Goal: Task Accomplishment & Management: Manage account settings

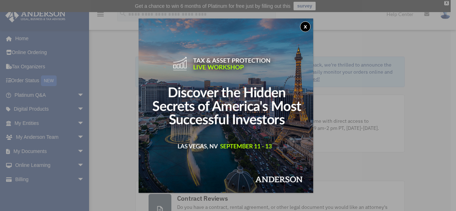
click at [311, 25] on button "x" at bounding box center [305, 26] width 11 height 11
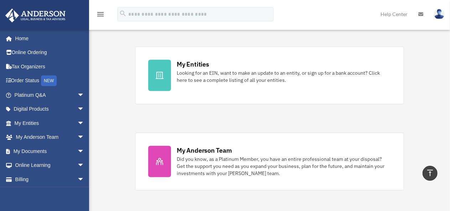
scroll to position [224, 0]
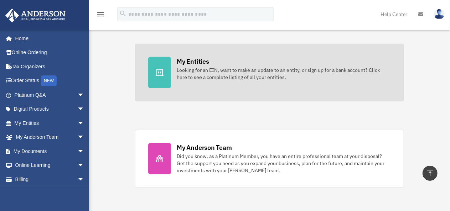
click at [246, 87] on link "My Entities Looking for an EIN, want to make an update to an entity, or sign up…" at bounding box center [269, 73] width 269 height 58
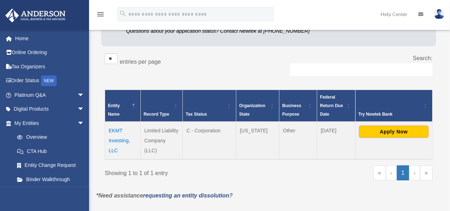
scroll to position [108, 0]
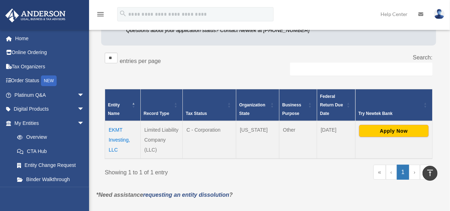
click at [115, 138] on td "EKMT Investing, LLC" at bounding box center [123, 140] width 36 height 38
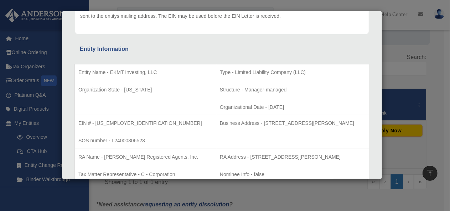
scroll to position [103, 0]
click at [403, 67] on div "Details × Articles Sent Organizational Date" at bounding box center [225, 105] width 450 height 211
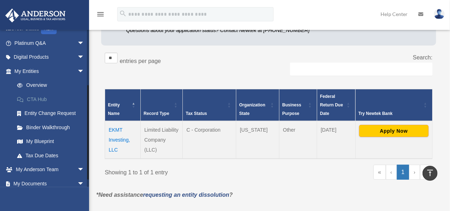
scroll to position [99, 0]
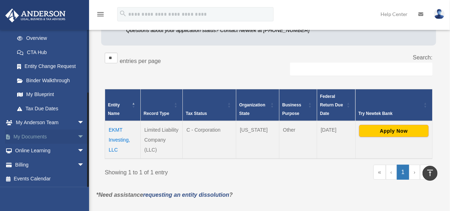
click at [77, 138] on span "arrow_drop_down" at bounding box center [84, 137] width 14 height 15
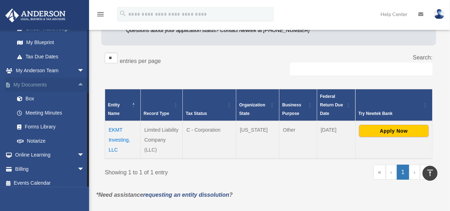
scroll to position [155, 0]
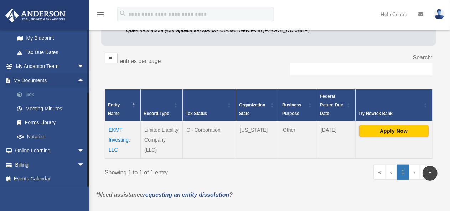
click at [53, 97] on link "Box" at bounding box center [52, 95] width 85 height 14
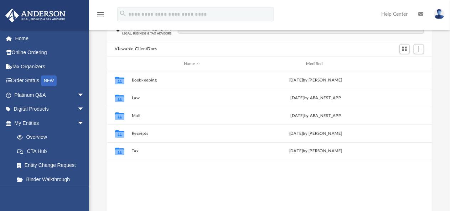
scroll to position [62, 0]
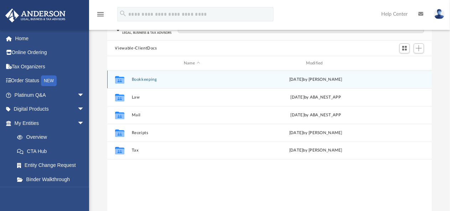
click at [159, 82] on div "Collaborated Folder Bookkeeping [DATE] by [PERSON_NAME]" at bounding box center [269, 80] width 325 height 18
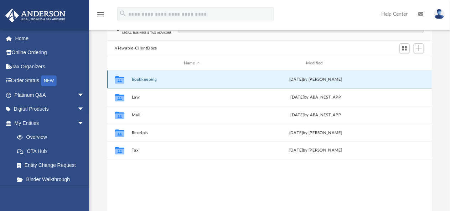
click at [150, 82] on button "Bookkeeping" at bounding box center [192, 79] width 121 height 5
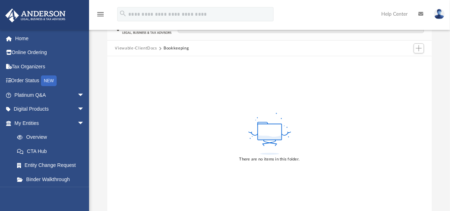
click at [148, 48] on button "Viewable-ClientDocs" at bounding box center [136, 48] width 42 height 6
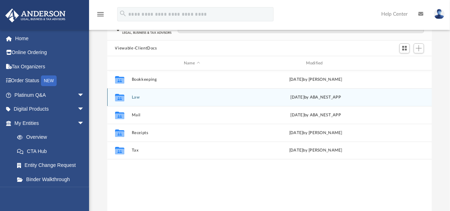
scroll to position [156, 319]
click at [136, 97] on button "Law" at bounding box center [192, 97] width 121 height 5
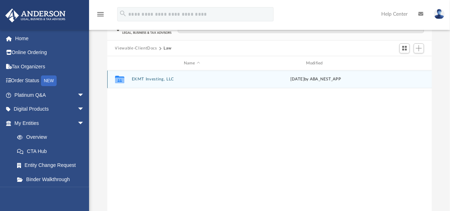
click at [156, 79] on button "EKMT Investing, LLC" at bounding box center [192, 79] width 121 height 5
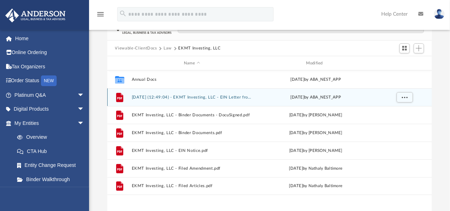
click at [167, 98] on button "[DATE] (12:49:04) - EKMT Investing, LLC - EIN Letter from IRS.pdf" at bounding box center [192, 97] width 121 height 5
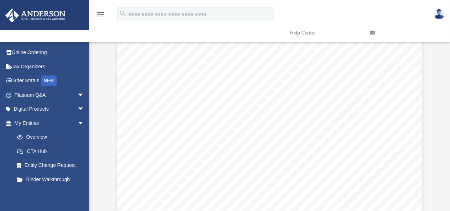
scroll to position [0, 0]
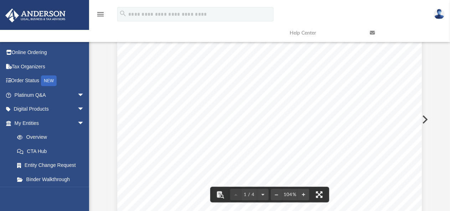
click at [322, 194] on button "File preview" at bounding box center [320, 195] width 16 height 16
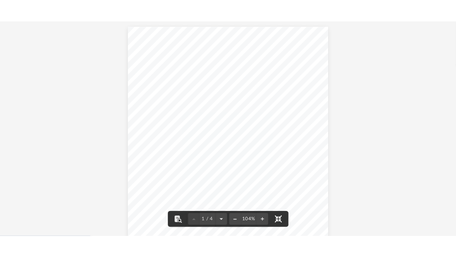
scroll to position [156, 324]
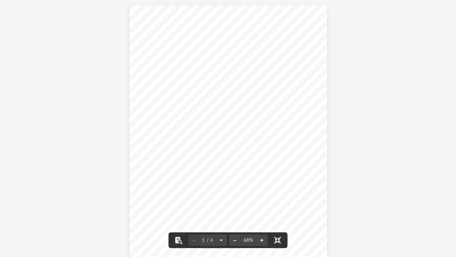
click at [261, 211] on button "File preview" at bounding box center [261, 240] width 11 height 16
click at [234, 211] on button "File preview" at bounding box center [234, 240] width 11 height 16
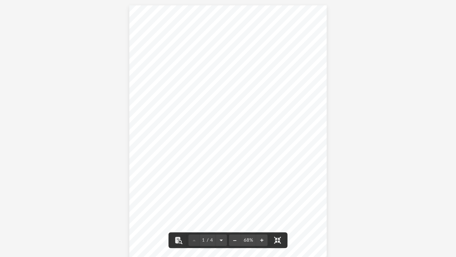
click at [263, 211] on button "File preview" at bounding box center [261, 240] width 11 height 16
click at [259, 211] on button "File preview" at bounding box center [261, 240] width 11 height 16
click at [334, 142] on div "Page 1" at bounding box center [228, 170] width 256 height 330
click at [277, 211] on button "File preview" at bounding box center [278, 240] width 16 height 16
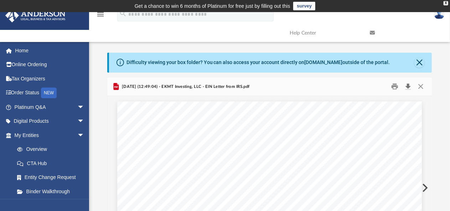
click at [408, 86] on button "Download" at bounding box center [408, 86] width 13 height 11
click at [153, 46] on div "Difficulty viewing your box folder? You can also access your account directly o…" at bounding box center [269, 159] width 361 height 243
click at [420, 65] on button "Close" at bounding box center [420, 63] width 10 height 10
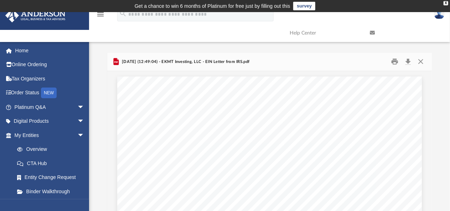
click at [288, 56] on div "2024.07.18 (12:49:04) - EKMT Investing, LLC - EIN Letter from IRS.pdf" at bounding box center [269, 62] width 325 height 19
click at [104, 102] on div "Difficulty viewing your box folder? You can also access your account directly o…" at bounding box center [269, 154] width 361 height 203
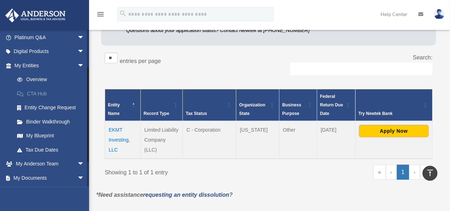
scroll to position [60, 0]
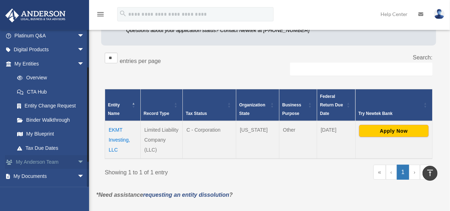
click at [77, 160] on span "arrow_drop_down" at bounding box center [84, 162] width 14 height 15
click at [77, 160] on span "arrow_drop_up" at bounding box center [84, 162] width 14 height 15
click at [77, 62] on span "arrow_drop_down" at bounding box center [84, 64] width 14 height 15
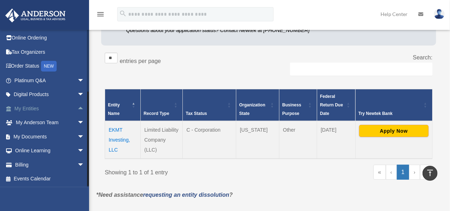
click at [77, 110] on span "arrow_drop_up" at bounding box center [84, 109] width 14 height 15
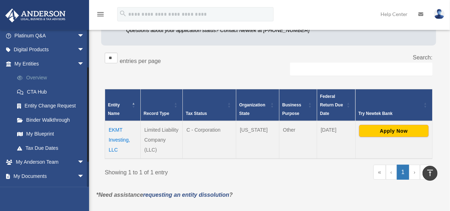
click at [48, 75] on link "Overview" at bounding box center [52, 78] width 85 height 14
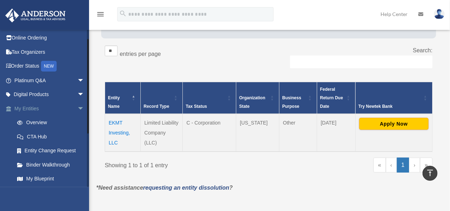
scroll to position [14, 0]
click at [77, 95] on span "arrow_drop_down" at bounding box center [84, 95] width 14 height 15
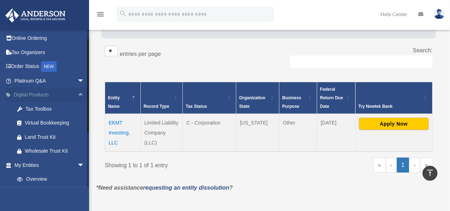
click at [77, 95] on span "arrow_drop_up" at bounding box center [84, 95] width 14 height 15
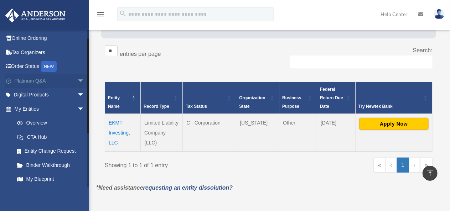
click at [77, 79] on span "arrow_drop_down" at bounding box center [84, 81] width 14 height 15
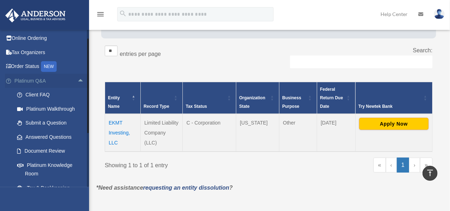
click at [77, 79] on span "arrow_drop_up" at bounding box center [84, 81] width 14 height 15
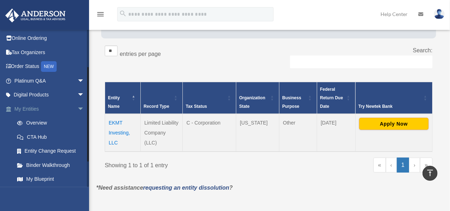
scroll to position [99, 0]
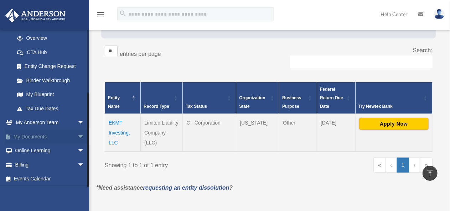
click at [77, 134] on span "arrow_drop_down" at bounding box center [84, 137] width 14 height 15
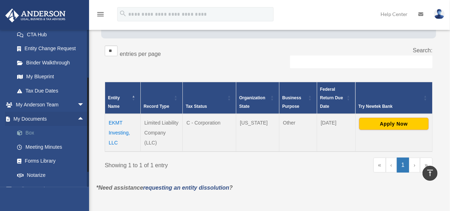
scroll to position [118, 0]
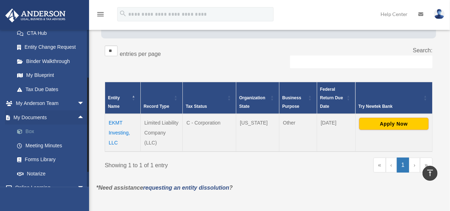
click at [38, 127] on link "Box" at bounding box center [52, 132] width 85 height 14
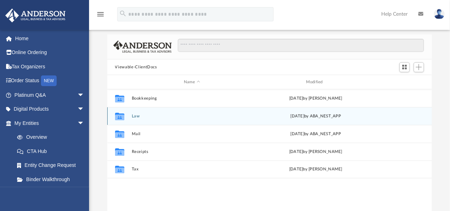
scroll to position [44, 0]
click at [135, 114] on button "Law" at bounding box center [192, 115] width 121 height 5
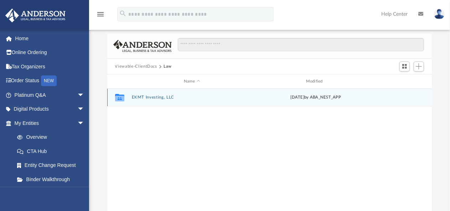
click at [166, 98] on button "EKMT Investing, LLC" at bounding box center [192, 97] width 121 height 5
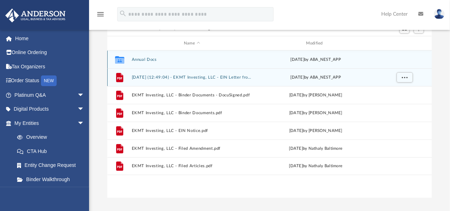
scroll to position [85, 0]
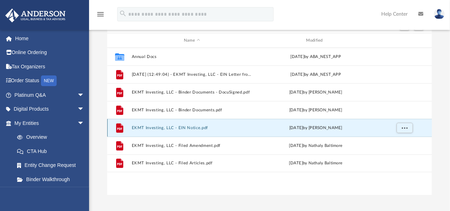
click at [189, 127] on button "EKMT Investing, LLC - EIN Notice.pdf" at bounding box center [192, 128] width 121 height 5
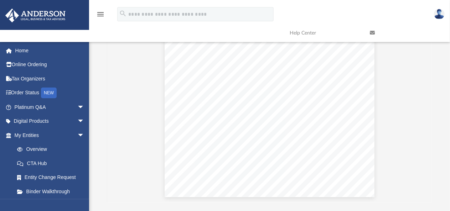
scroll to position [0, 0]
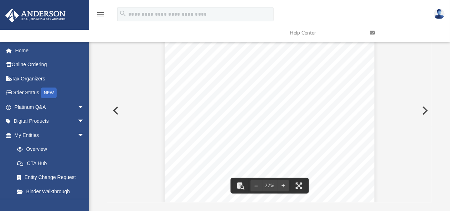
click at [150, 41] on div "menu search Site Menu add kamileksterczewski@gmail.com My Profile Reset Passwor…" at bounding box center [225, 23] width 440 height 36
click at [115, 115] on button "Preview" at bounding box center [115, 111] width 16 height 20
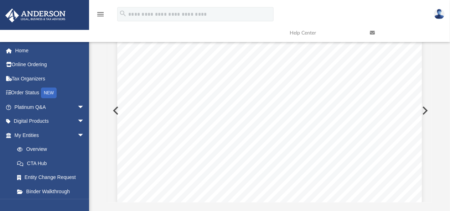
click at [114, 108] on button "Preview" at bounding box center [115, 111] width 16 height 20
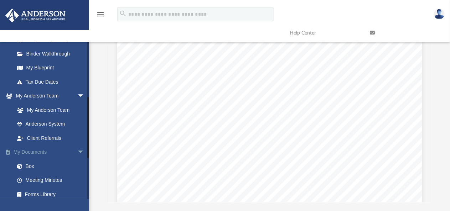
scroll to position [240, 0]
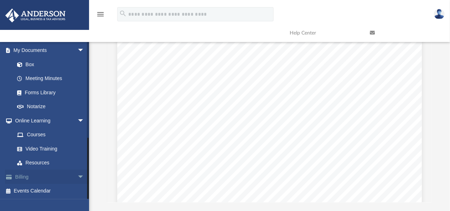
click at [77, 174] on span "arrow_drop_down" at bounding box center [84, 177] width 14 height 15
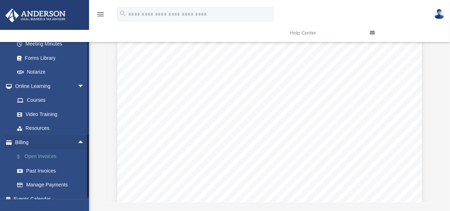
scroll to position [275, 0]
click at [50, 182] on link "Manage Payments" at bounding box center [52, 185] width 85 height 14
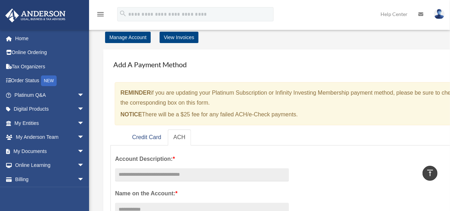
scroll to position [14, 0]
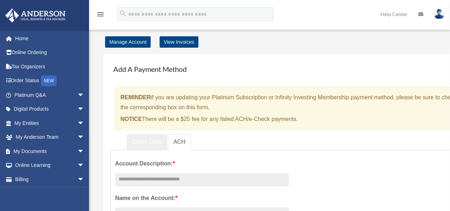
click at [156, 141] on link "Credit Card" at bounding box center [147, 142] width 41 height 16
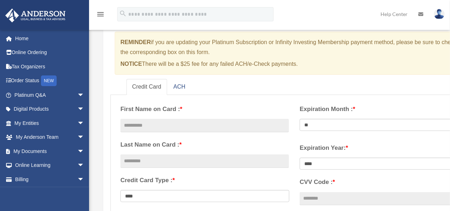
scroll to position [0, 0]
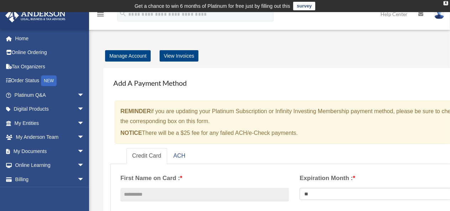
click at [203, 123] on div "× REMINDER if you are updating your Platinum Subscription or Infinity Investing…" at bounding box center [295, 122] width 360 height 43
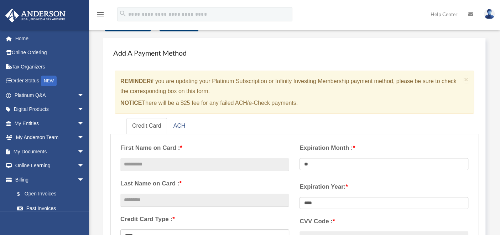
scroll to position [33, 0]
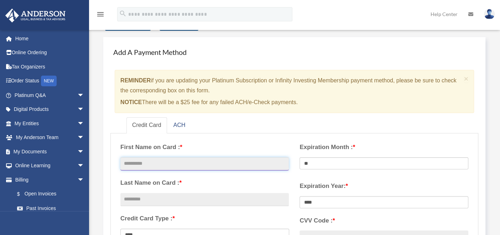
click at [169, 158] on input "text" at bounding box center [204, 164] width 169 height 14
type input "*****"
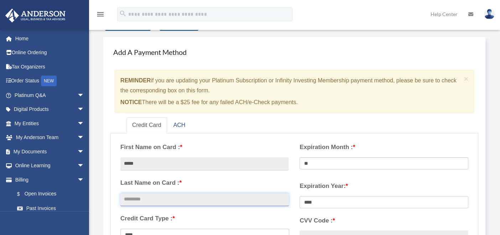
click at [168, 201] on input "text" at bounding box center [204, 200] width 169 height 14
type input "**********"
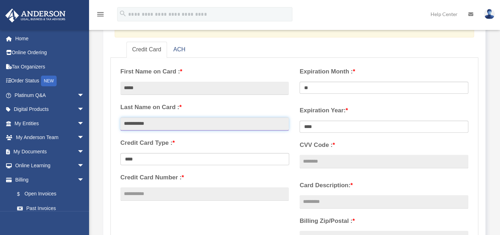
scroll to position [109, 0]
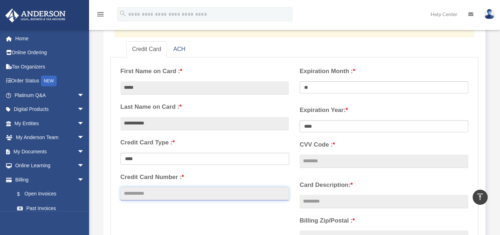
click at [158, 199] on input "Credit Card Number : *" at bounding box center [204, 194] width 169 height 14
type input "**********"
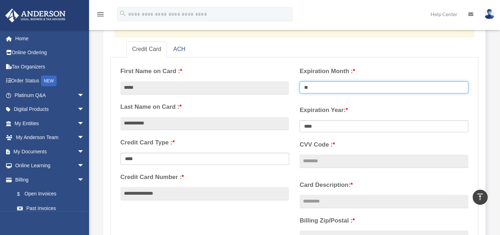
click at [333, 84] on select "** ** ** ** ** ** ** ** ** ** ** **" at bounding box center [384, 87] width 169 height 12
select select "**"
click at [300, 81] on select "** ** ** ** ** ** ** ** ** ** ** **" at bounding box center [384, 87] width 169 height 12
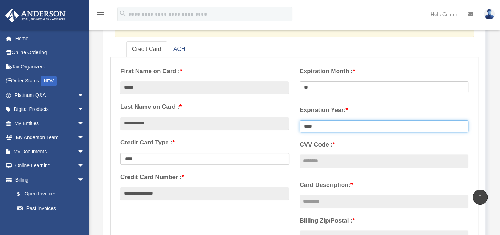
click at [326, 125] on select "**** **** **** **** **** **** **** **** ****" at bounding box center [384, 126] width 169 height 12
select select "****"
click at [300, 120] on select "**** **** **** **** **** **** **** **** ****" at bounding box center [384, 126] width 169 height 12
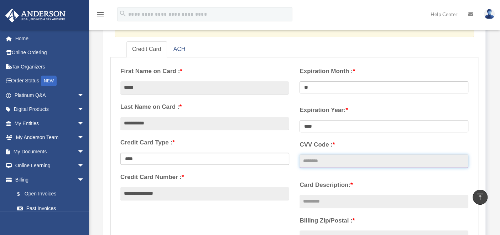
click at [331, 161] on input "CVV Code : *" at bounding box center [384, 161] width 169 height 14
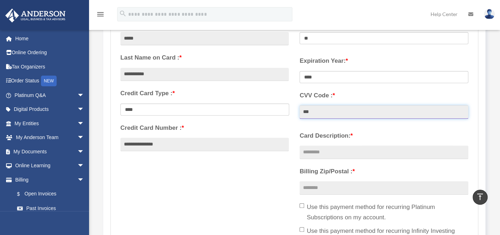
scroll to position [160, 0]
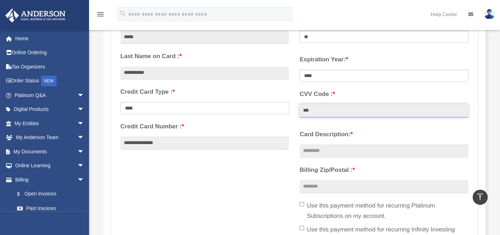
type input "***"
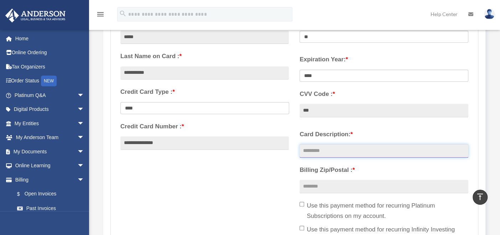
click at [328, 155] on input "Card Description: *" at bounding box center [384, 151] width 169 height 14
type input "*****"
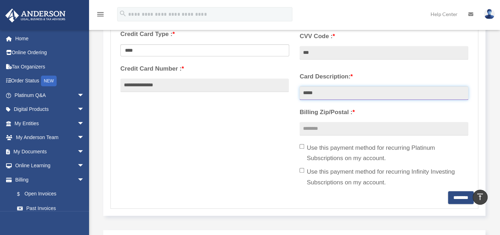
scroll to position [219, 0]
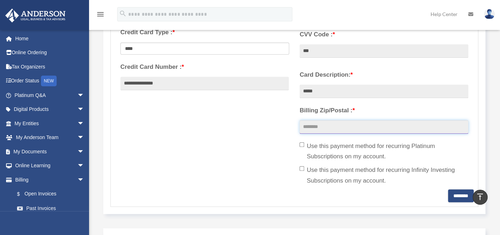
click at [328, 125] on input "Billing Zip/Postal : *" at bounding box center [384, 127] width 169 height 14
type input "*****"
click at [317, 143] on label "Use this payment method for recurring Platinum Subscriptions on my account." at bounding box center [384, 151] width 169 height 21
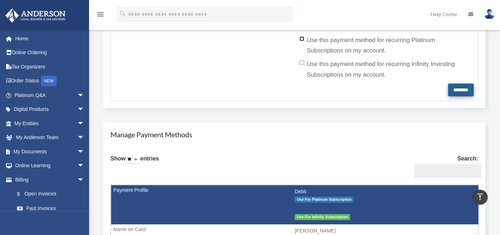
scroll to position [325, 0]
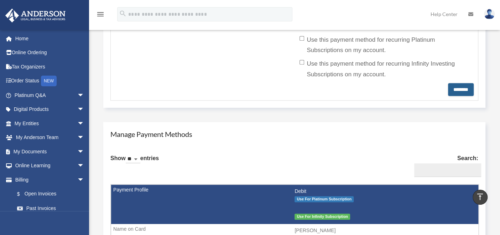
click at [450, 87] on input "********" at bounding box center [461, 89] width 26 height 13
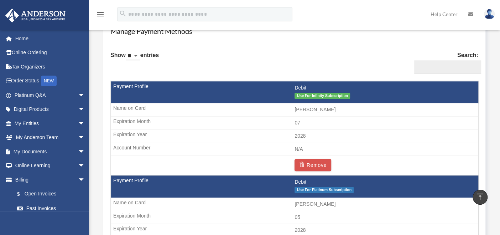
scroll to position [436, 0]
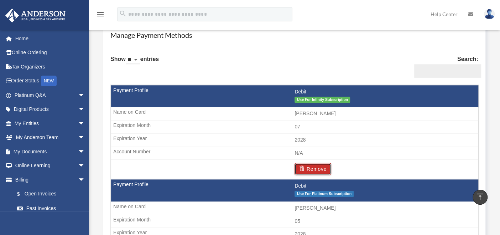
click at [318, 164] on button "Remove" at bounding box center [313, 169] width 37 height 12
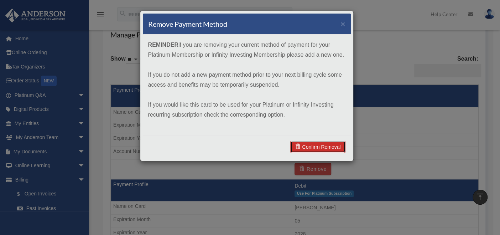
click at [310, 147] on link "Confirm Removal" at bounding box center [318, 147] width 55 height 12
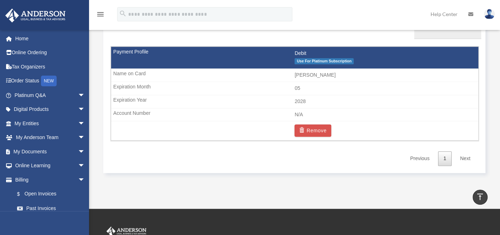
scroll to position [505, 0]
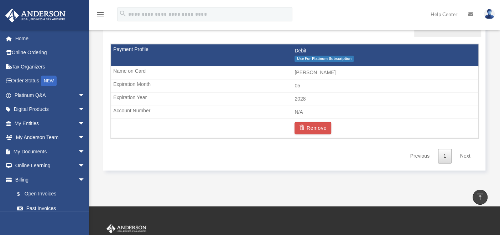
click at [284, 88] on td "05" at bounding box center [295, 86] width 368 height 14
click at [300, 96] on td "2028" at bounding box center [295, 99] width 368 height 14
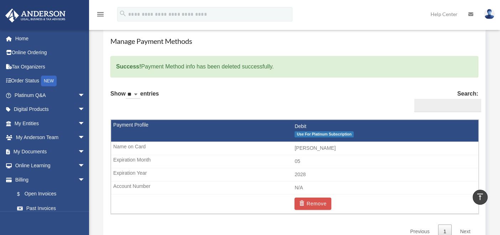
scroll to position [428, 0]
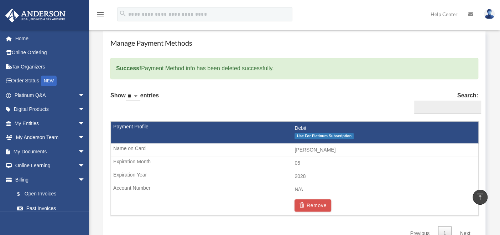
click at [211, 146] on td "[PERSON_NAME]" at bounding box center [295, 150] width 368 height 14
click at [139, 132] on td "Debit Use For Platinum Subscription" at bounding box center [295, 133] width 368 height 22
click at [136, 126] on td "Debit Use For Platinum Subscription" at bounding box center [295, 133] width 368 height 22
click at [307, 133] on span "Use For Platinum Subscription" at bounding box center [324, 136] width 59 height 6
click at [299, 124] on td "Debit Use For Platinum Subscription" at bounding box center [295, 133] width 368 height 22
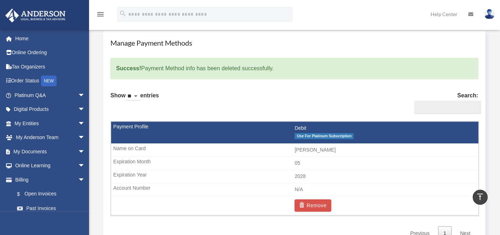
click at [308, 165] on td "05" at bounding box center [295, 163] width 368 height 14
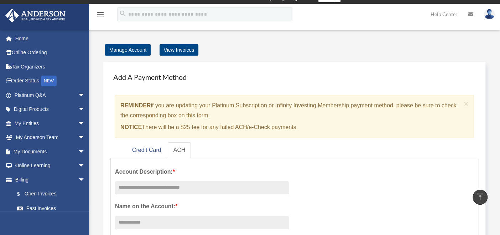
scroll to position [0, 0]
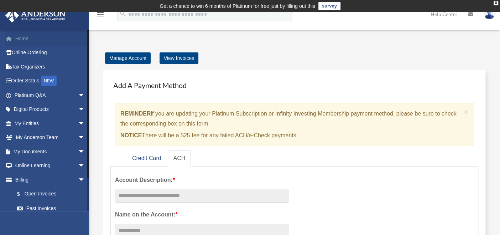
click at [46, 44] on link "Home" at bounding box center [50, 38] width 91 height 14
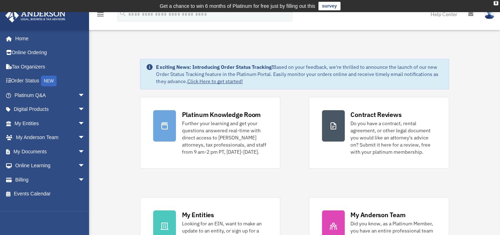
click at [489, 18] on img at bounding box center [489, 14] width 11 height 10
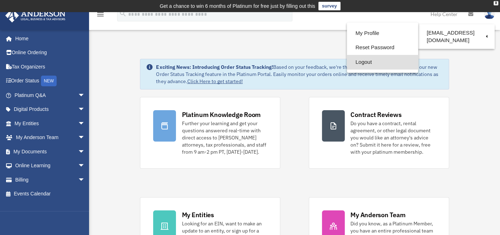
click at [362, 63] on link "Logout" at bounding box center [382, 62] width 71 height 15
